Goal: Information Seeking & Learning: Learn about a topic

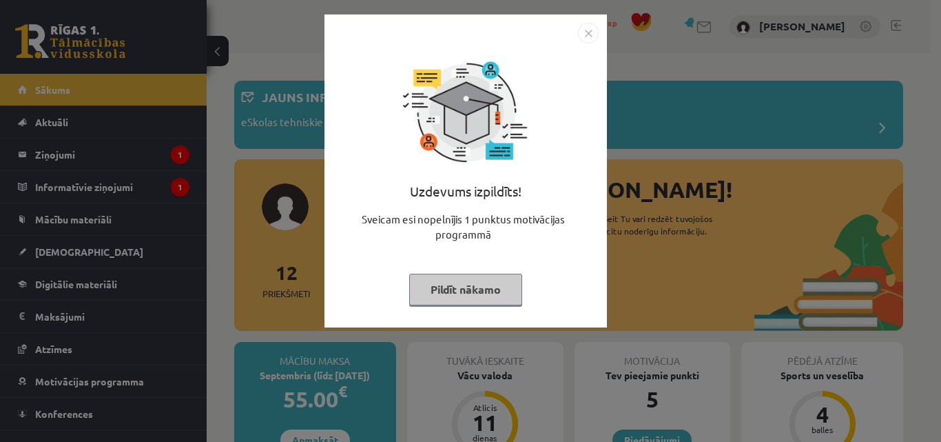
click at [462, 287] on button "Pildīt nākamo" at bounding box center [465, 290] width 113 height 32
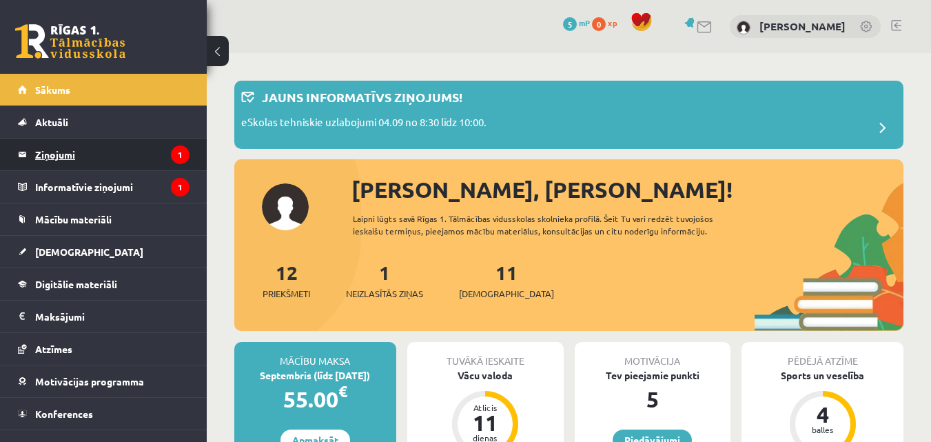
click at [129, 153] on legend "Ziņojumi 1" at bounding box center [112, 154] width 154 height 32
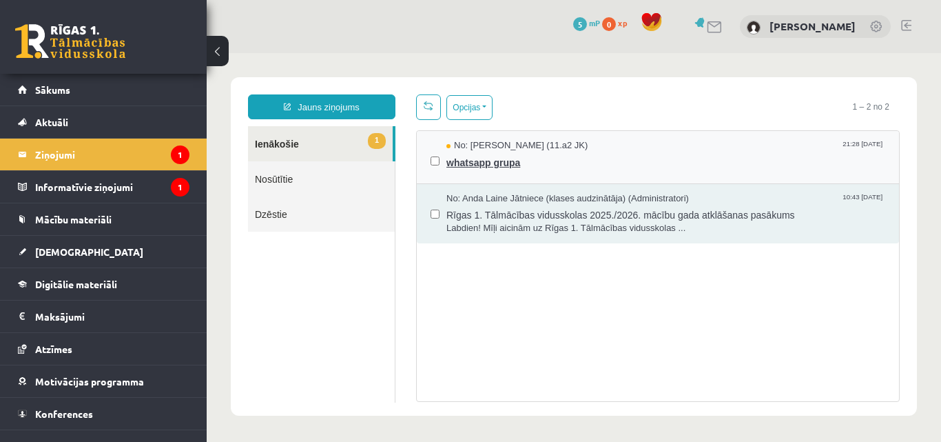
click at [550, 169] on link "No: [PERSON_NAME] (11.a2 JK) 21:28 [DATE] whatsapp grupa" at bounding box center [665, 157] width 439 height 36
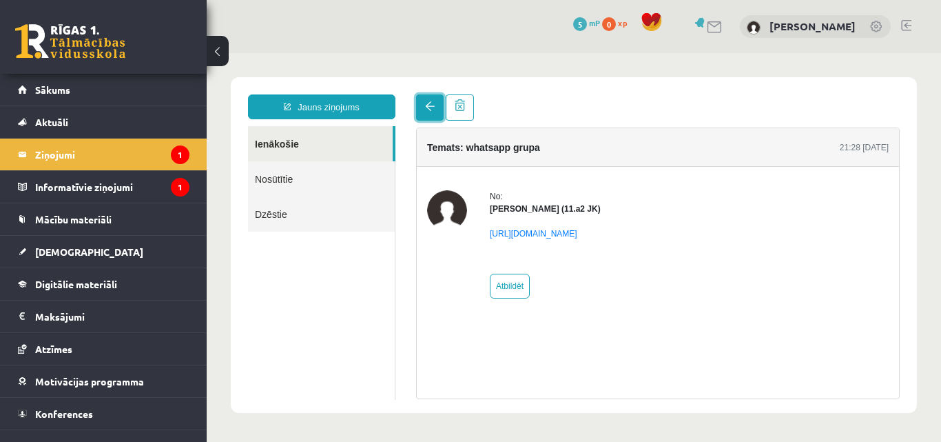
click at [427, 115] on link at bounding box center [430, 107] width 28 height 26
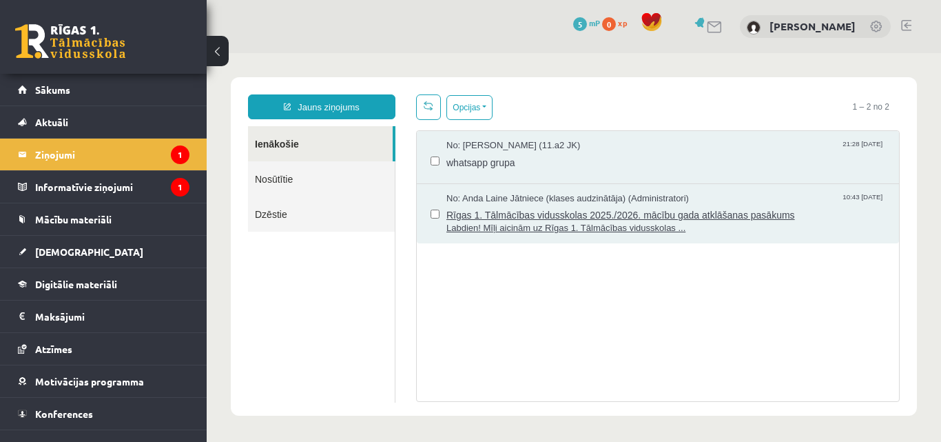
click at [511, 222] on span "Labdien! Mīļi aicinām uz Rīgas 1. Tālmācības vidusskolas ..." at bounding box center [665, 228] width 439 height 13
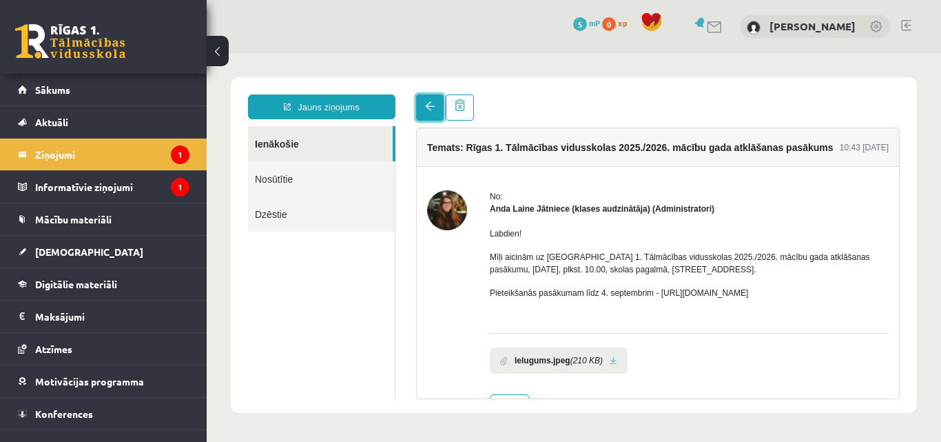
click at [431, 113] on link at bounding box center [430, 107] width 28 height 26
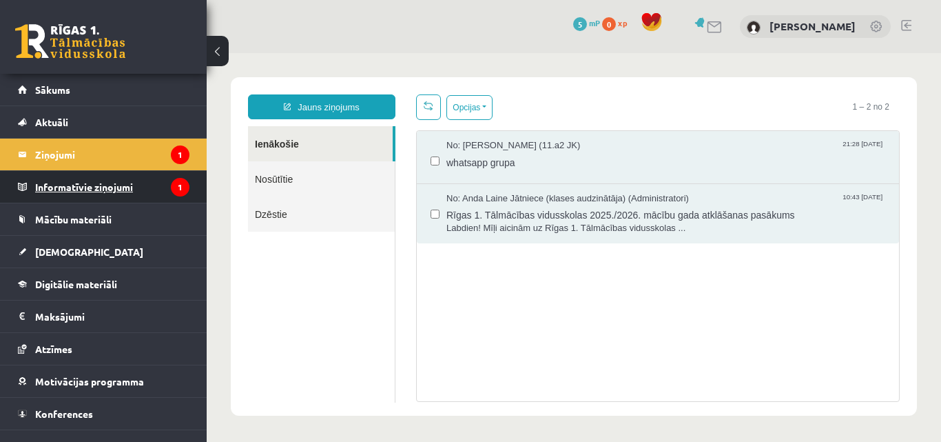
click at [148, 187] on legend "Informatīvie ziņojumi 1" at bounding box center [112, 187] width 154 height 32
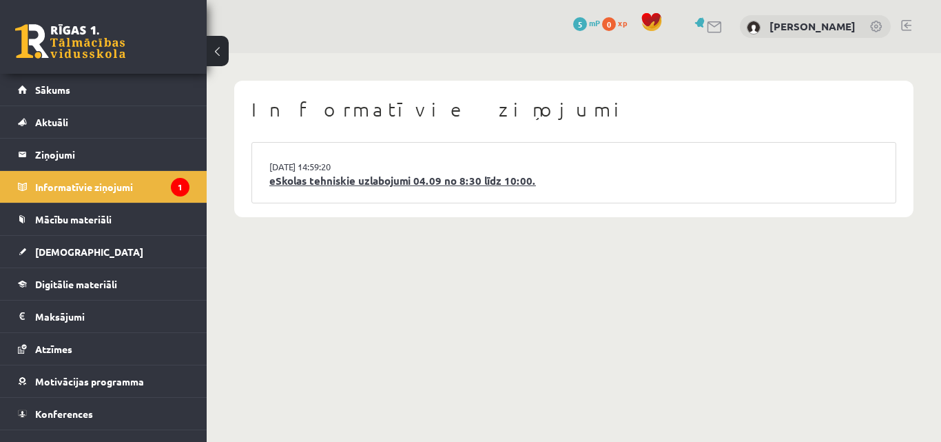
click at [350, 178] on link "eSkolas tehniskie uzlabojumi 04.09 no 8:30 līdz 10:00." at bounding box center [573, 181] width 609 height 16
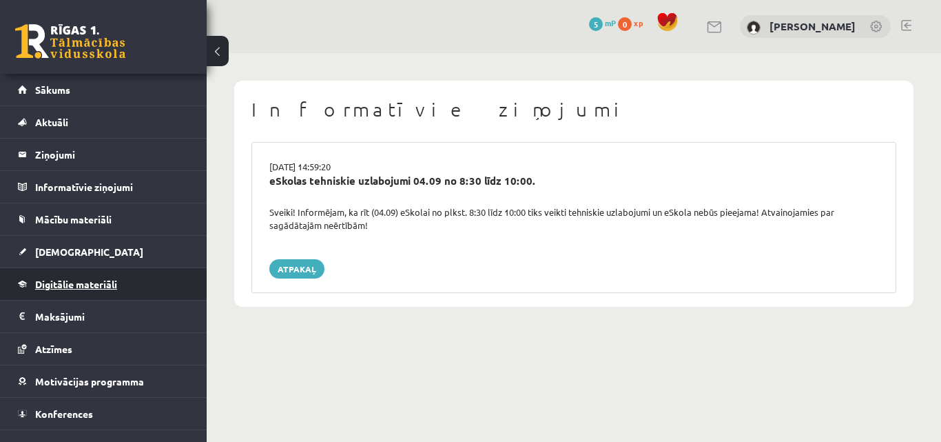
click at [112, 282] on span "Digitālie materiāli" at bounding box center [76, 284] width 82 height 12
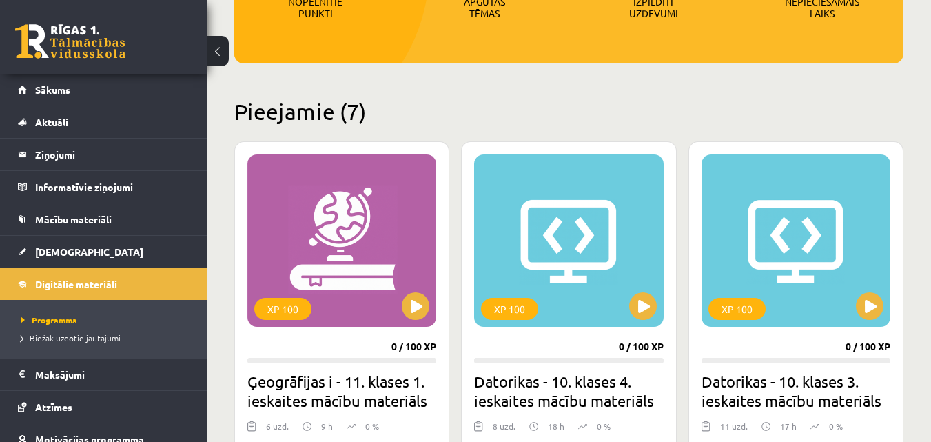
scroll to position [276, 0]
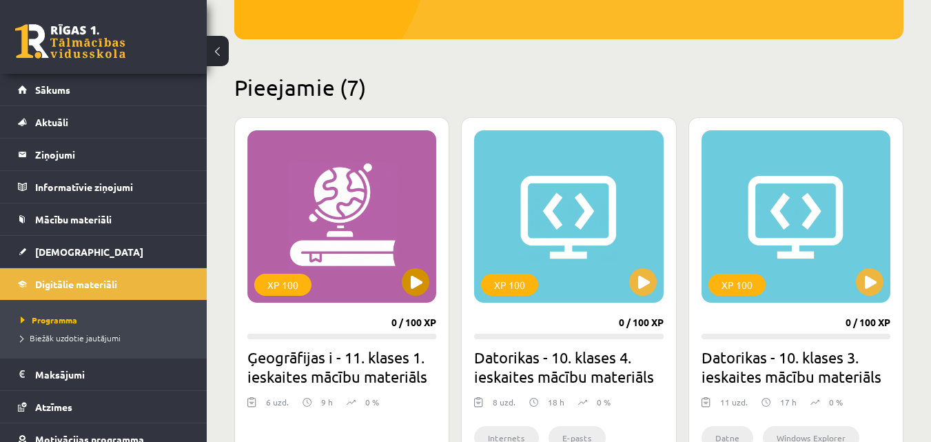
click at [350, 220] on div "XP 100" at bounding box center [341, 216] width 189 height 172
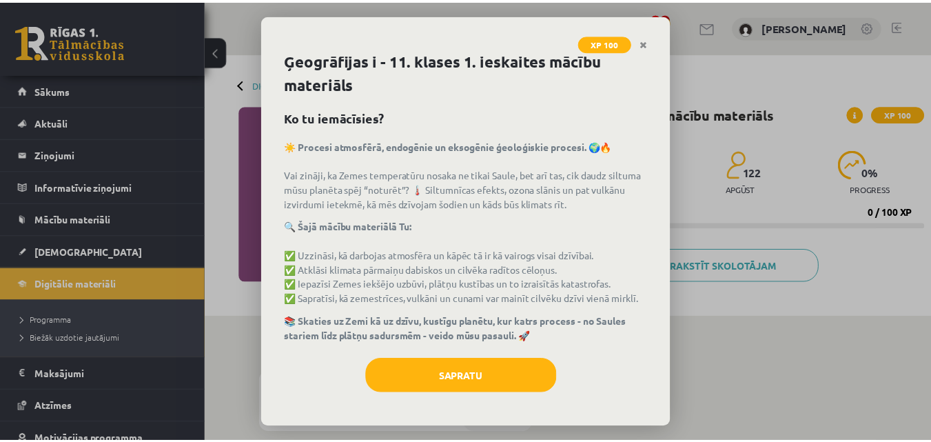
scroll to position [19, 0]
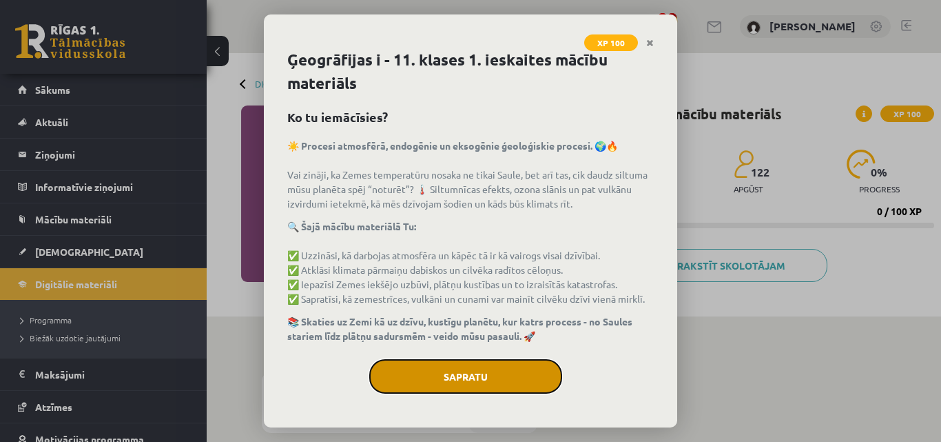
click at [484, 371] on button "Sapratu" at bounding box center [465, 376] width 193 height 34
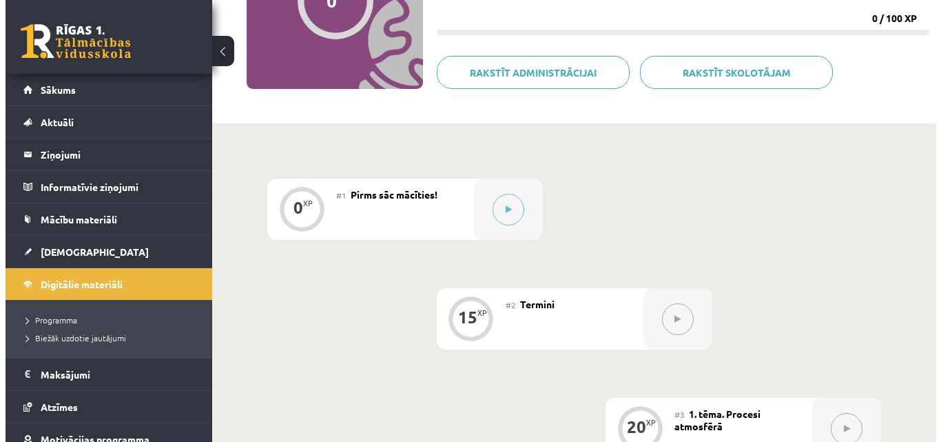
scroll to position [276, 0]
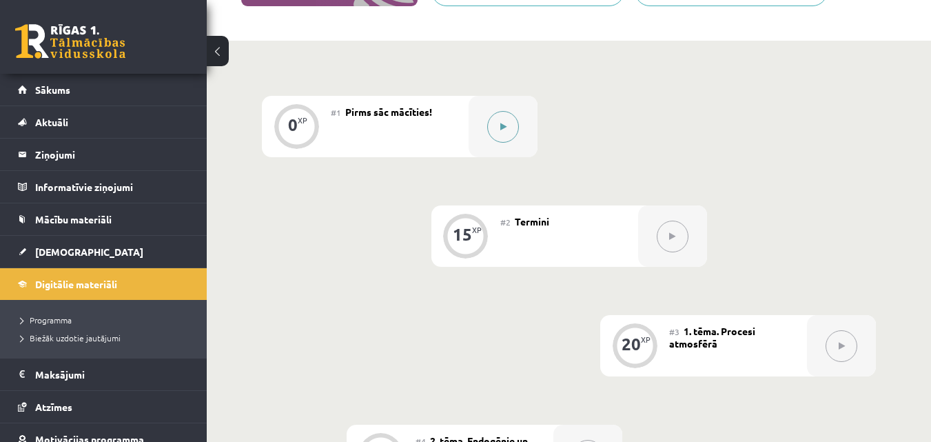
click at [495, 135] on button at bounding box center [503, 127] width 32 height 32
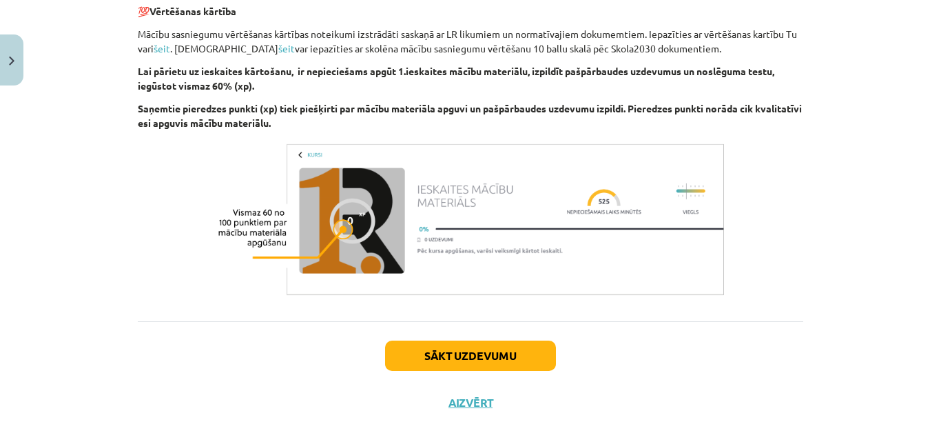
scroll to position [878, 0]
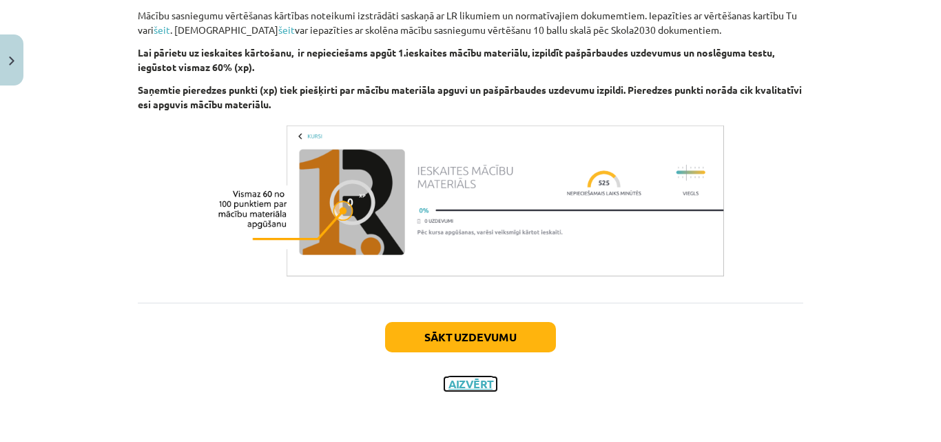
click at [471, 383] on button "Aizvērt" at bounding box center [470, 384] width 52 height 14
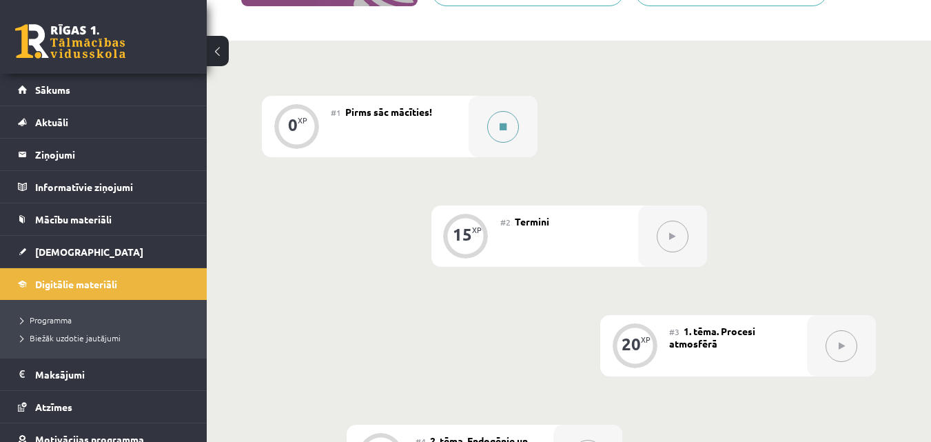
click at [506, 134] on button at bounding box center [503, 127] width 32 height 32
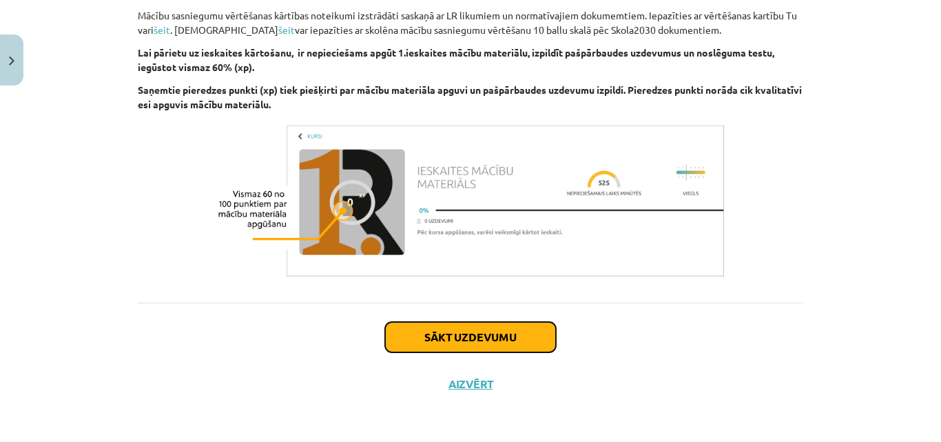
click at [494, 333] on button "Sākt uzdevumu" at bounding box center [470, 337] width 171 height 30
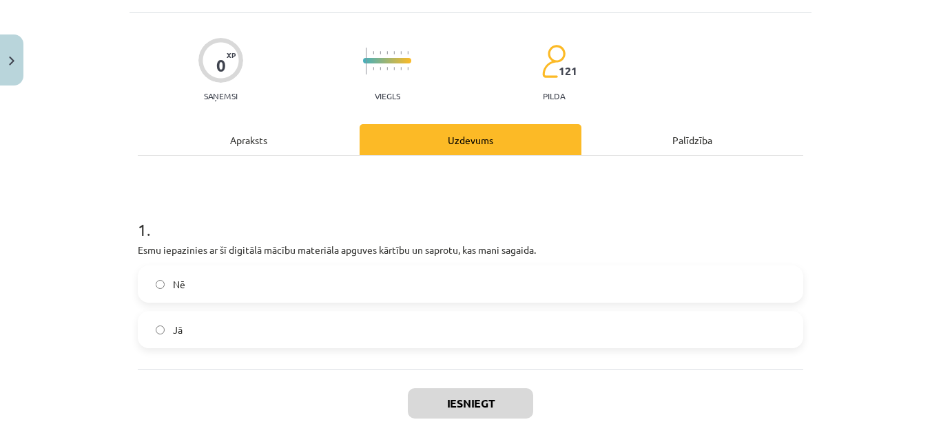
scroll to position [103, 0]
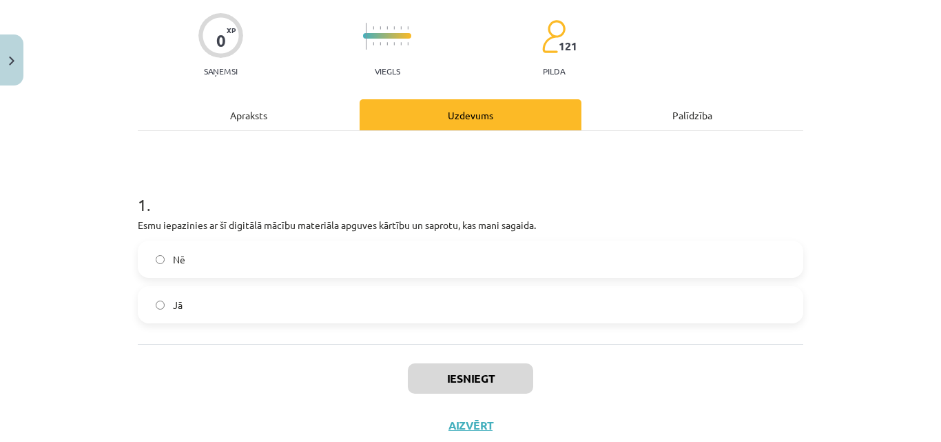
click at [382, 260] on label "Nē" at bounding box center [470, 259] width 663 height 34
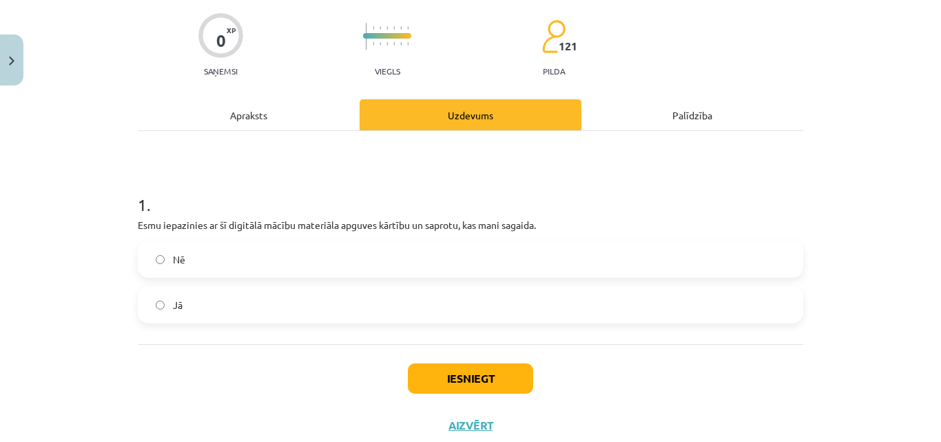
click at [358, 293] on label "Jā" at bounding box center [470, 304] width 663 height 34
click at [460, 377] on button "Iesniegt" at bounding box center [470, 378] width 125 height 30
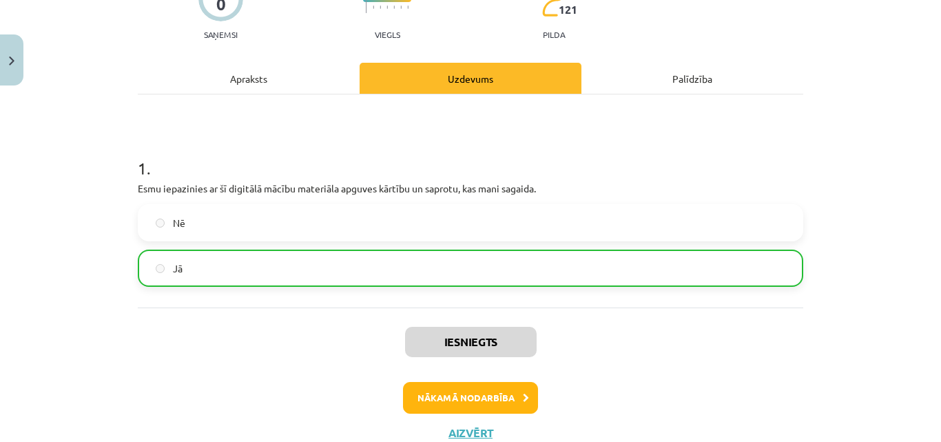
scroll to position [172, 0]
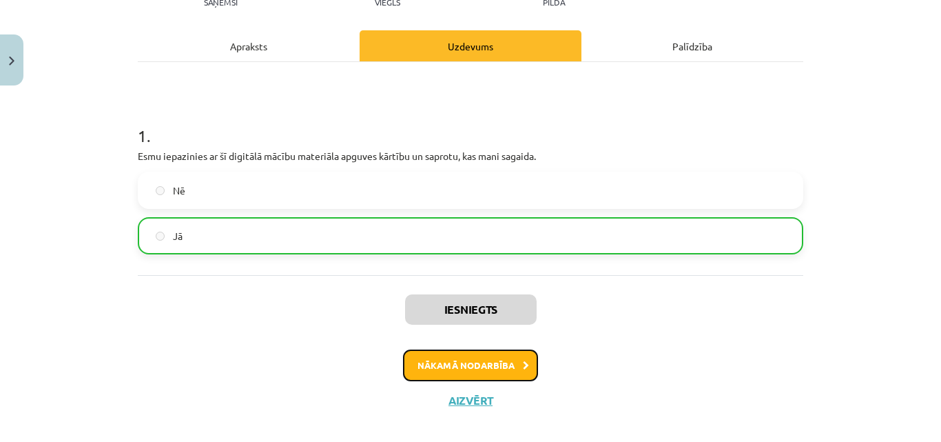
click at [508, 370] on button "Nākamā nodarbība" at bounding box center [470, 365] width 135 height 32
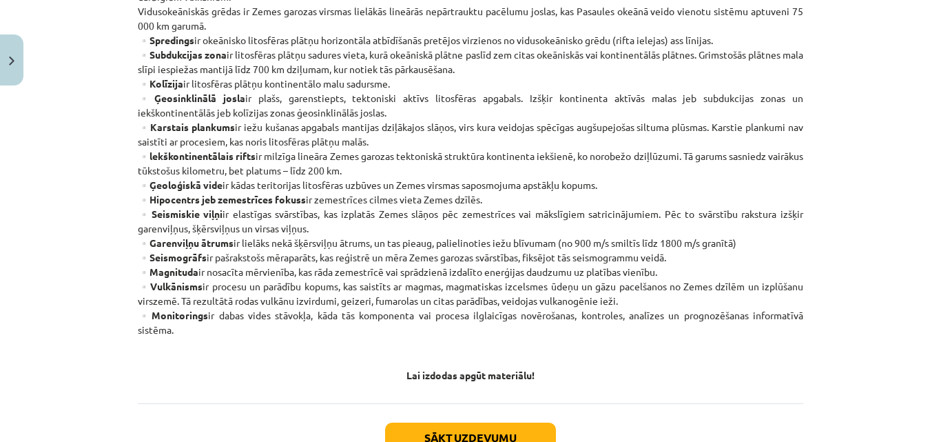
scroll to position [851, 0]
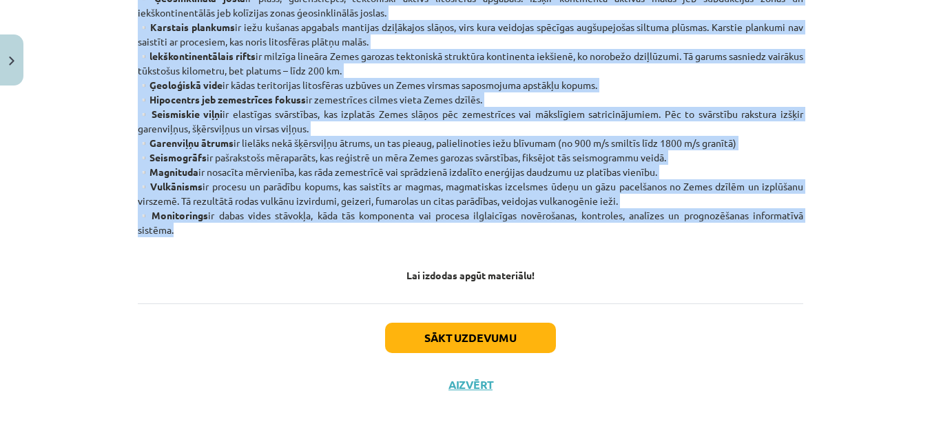
drag, startPoint x: 138, startPoint y: 123, endPoint x: 668, endPoint y: 223, distance: 538.5
copy p "Atmosfēra nav viendabīga, to veido 4 slāņi - troposfēra, stratosfēra, mezosfēra…"
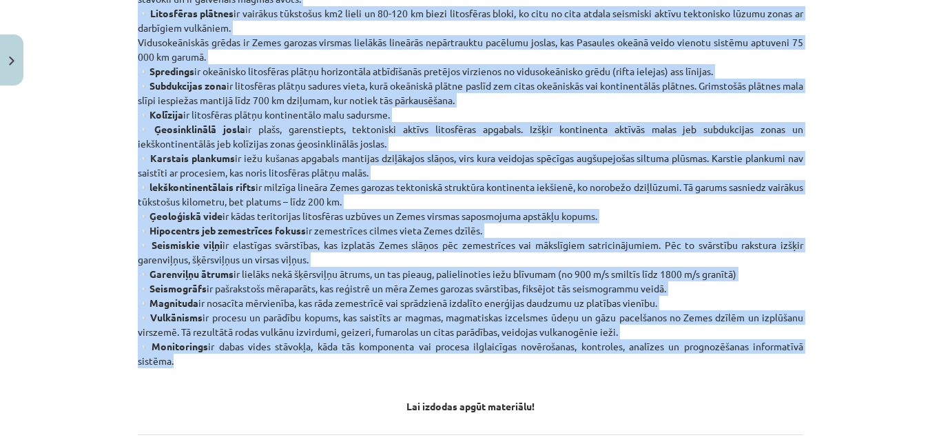
scroll to position [506, 0]
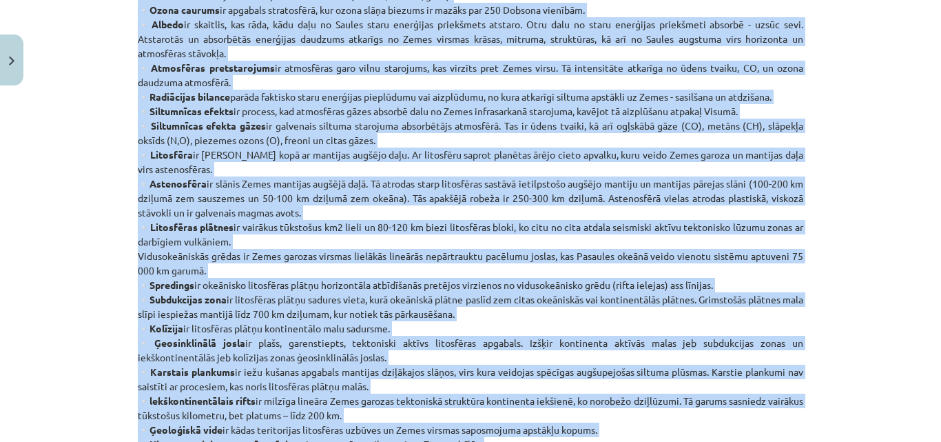
click at [99, 147] on div "Mācību tēma: Ģeogrāfijas i - 11. klases 1. ieskaites mācību materiāls #2 Termin…" at bounding box center [470, 221] width 941 height 442
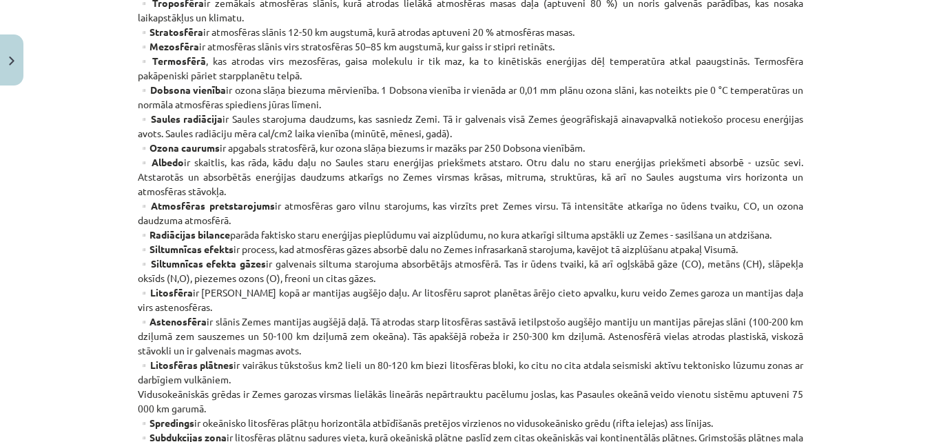
scroll to position [300, 0]
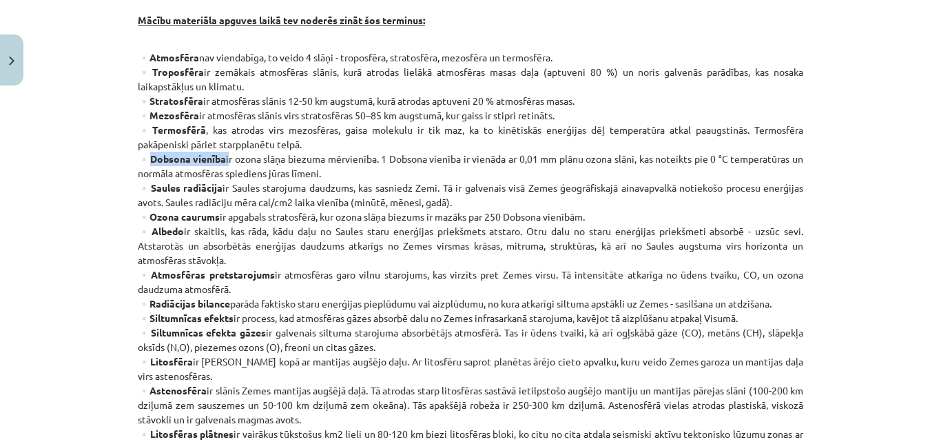
drag, startPoint x: 140, startPoint y: 158, endPoint x: 217, endPoint y: 156, distance: 77.2
click at [217, 156] on p "▫️Atmosfēra nav viendabīga, to veido 4 slāņi - troposfēra, stratosfēra, mezosfē…" at bounding box center [471, 419] width 666 height 738
drag, startPoint x: 139, startPoint y: 186, endPoint x: 209, endPoint y: 190, distance: 69.7
click at [209, 190] on strong "▫️Saules radiācija" at bounding box center [180, 187] width 85 height 12
drag, startPoint x: 139, startPoint y: 217, endPoint x: 207, endPoint y: 217, distance: 67.5
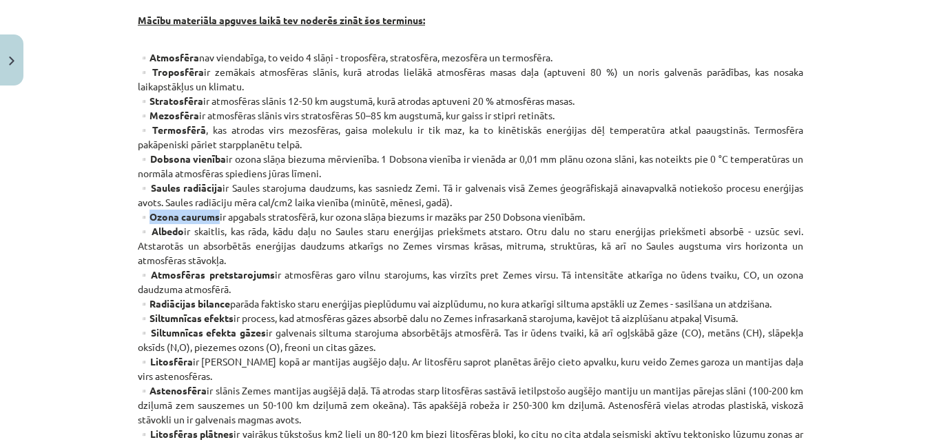
click at [207, 217] on strong "▫️Ozona caurums" at bounding box center [179, 216] width 82 height 12
drag, startPoint x: 140, startPoint y: 232, endPoint x: 172, endPoint y: 234, distance: 32.4
click at [172, 234] on strong "▫️Albedo" at bounding box center [161, 231] width 46 height 12
drag, startPoint x: 522, startPoint y: 227, endPoint x: 565, endPoint y: 228, distance: 42.7
click at [565, 228] on p "▫️Atmosfēra nav viendabīga, to veido 4 slāņi - troposfēra, stratosfēra, mezosfē…" at bounding box center [471, 419] width 666 height 738
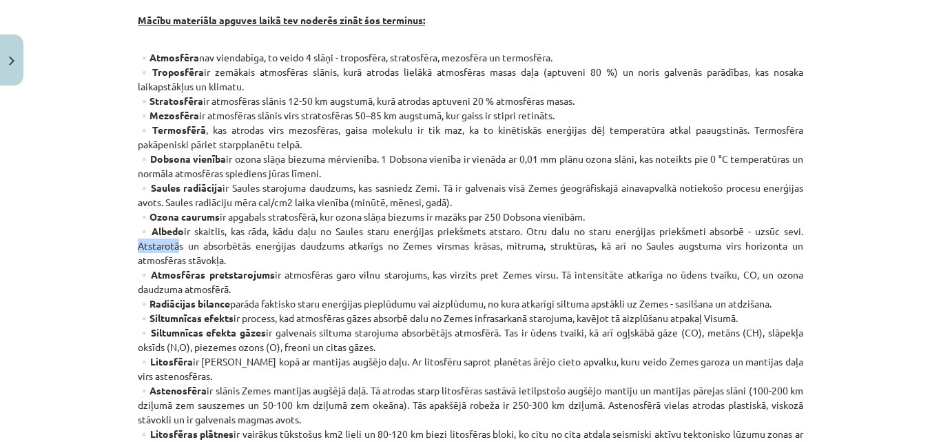
drag, startPoint x: 134, startPoint y: 240, endPoint x: 176, endPoint y: 245, distance: 42.3
click at [176, 245] on p "▫️Atmosfēra nav viendabīga, to veido 4 slāņi - troposfēra, stratosfēra, mezosfē…" at bounding box center [471, 419] width 666 height 738
drag, startPoint x: 140, startPoint y: 274, endPoint x: 260, endPoint y: 280, distance: 120.7
click at [260, 280] on p "▫️Atmosfēra nav viendabīga, to veido 4 slāņi - troposfēra, stratosfēra, mezosfē…" at bounding box center [471, 419] width 666 height 738
drag, startPoint x: 555, startPoint y: 276, endPoint x: 577, endPoint y: 272, distance: 22.3
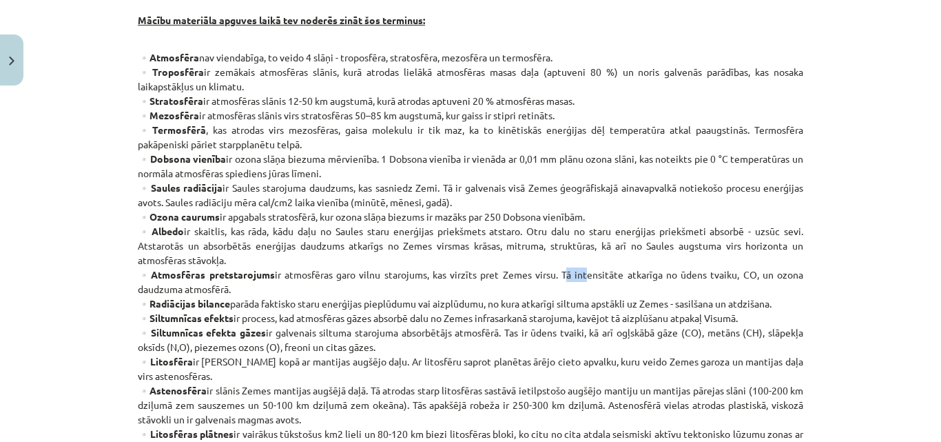
click at [577, 272] on p "▫️Atmosfēra nav viendabīga, to veido 4 slāņi - troposfēra, stratosfēra, mezosfē…" at bounding box center [471, 419] width 666 height 738
drag, startPoint x: 139, startPoint y: 304, endPoint x: 219, endPoint y: 302, distance: 79.9
click at [219, 302] on p "▫️Atmosfēra nav viendabīga, to veido 4 slāņi - troposfēra, stratosfēra, mezosfē…" at bounding box center [471, 419] width 666 height 738
